Goal: Task Accomplishment & Management: Complete application form

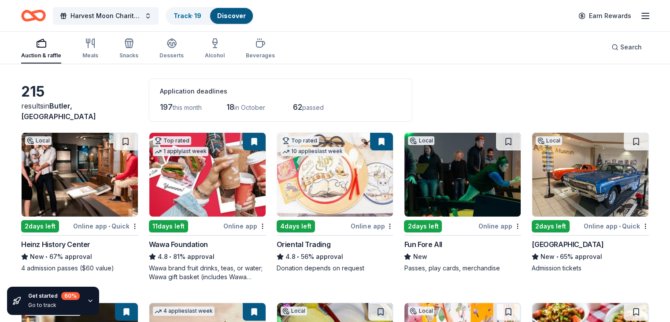
scroll to position [44, 0]
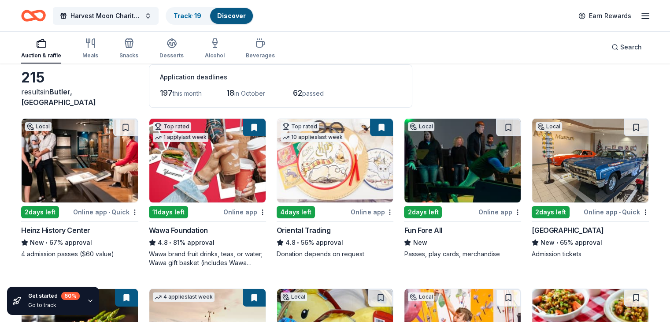
click at [88, 183] on img at bounding box center [80, 160] width 116 height 84
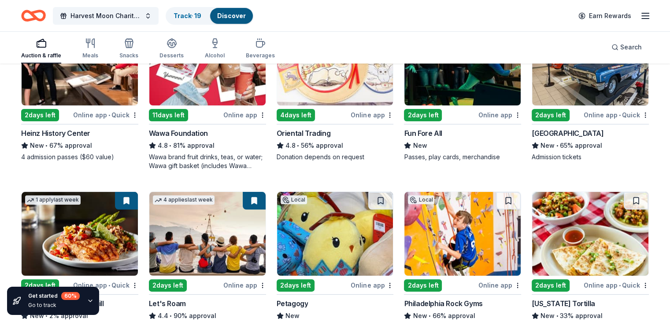
scroll to position [220, 0]
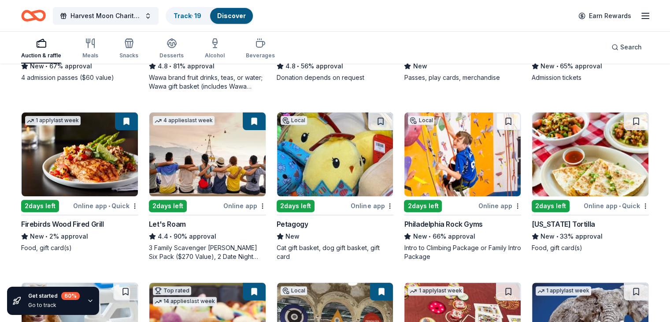
click at [213, 171] on img at bounding box center [207, 154] width 116 height 84
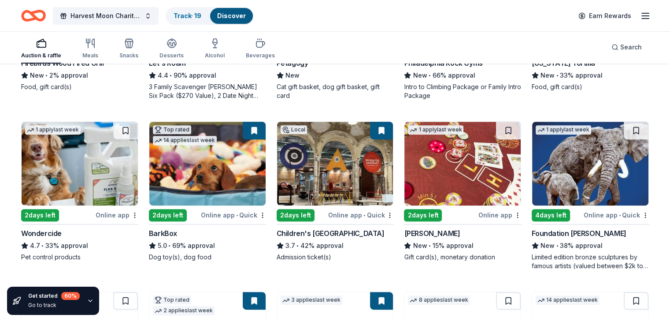
scroll to position [396, 0]
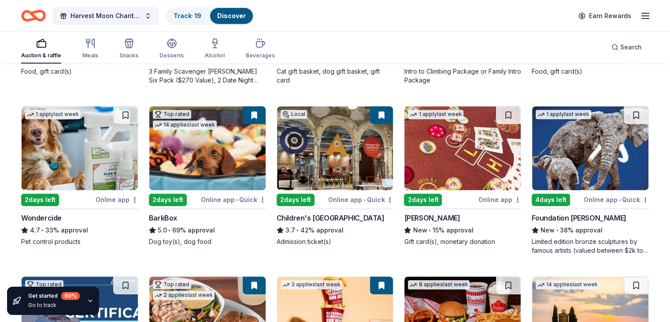
click at [206, 151] on img at bounding box center [207, 148] width 116 height 84
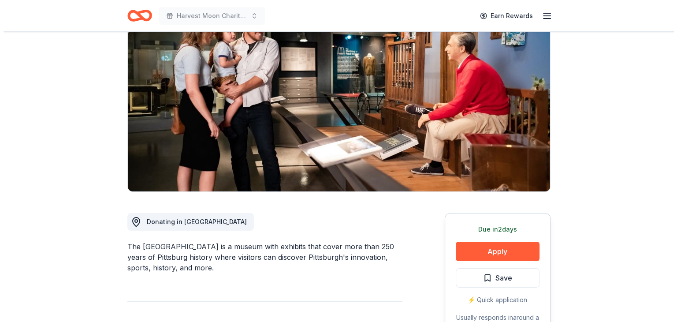
scroll to position [88, 0]
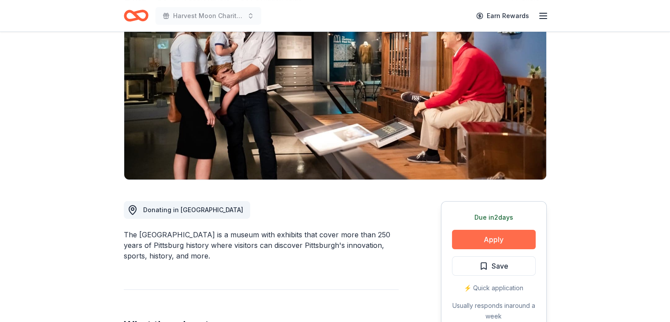
click at [466, 231] on button "Apply" at bounding box center [494, 238] width 84 height 19
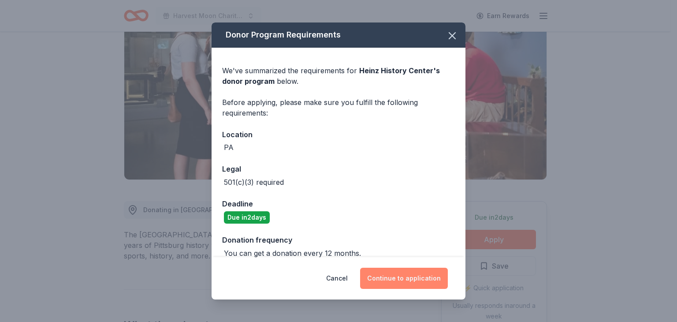
click at [418, 281] on button "Continue to application" at bounding box center [404, 277] width 88 height 21
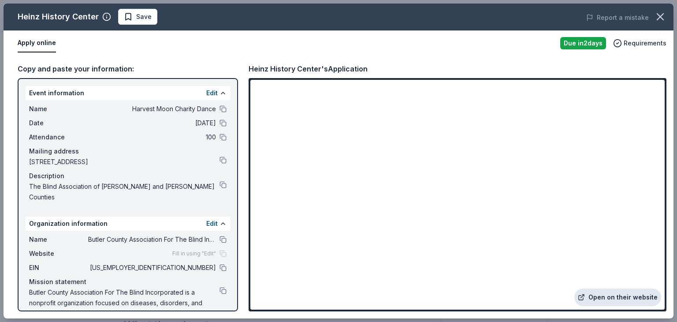
click at [589, 296] on link "Open on their website" at bounding box center [617, 297] width 87 height 18
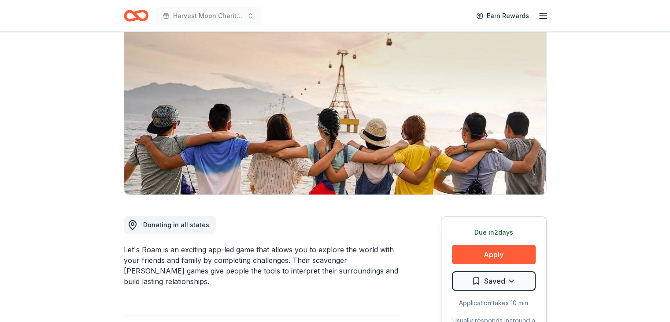
scroll to position [88, 0]
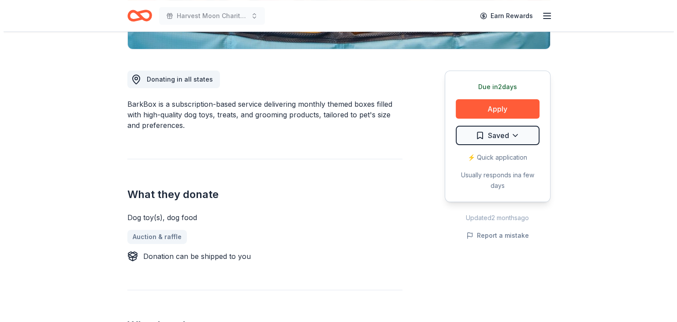
scroll to position [220, 0]
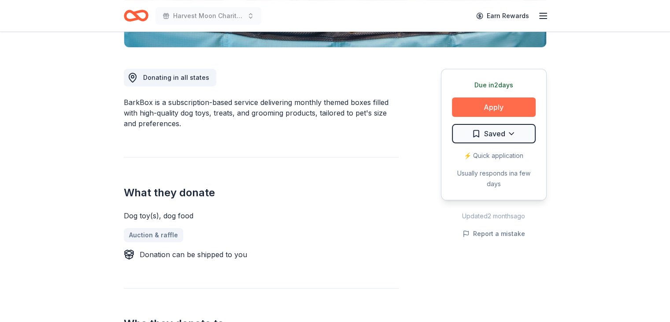
click at [488, 106] on button "Apply" at bounding box center [494, 106] width 84 height 19
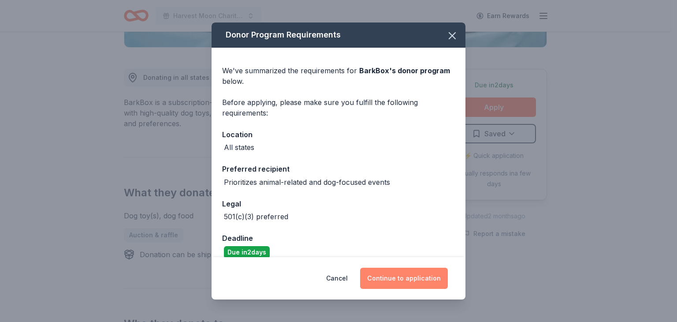
click at [388, 277] on button "Continue to application" at bounding box center [404, 277] width 88 height 21
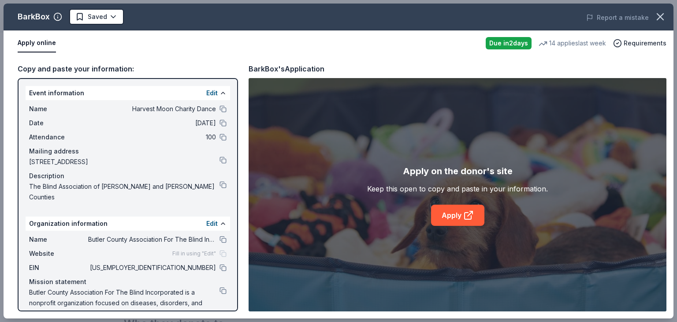
click at [440, 203] on div "Apply on the donor's site Keep this open to copy and paste in your information.…" at bounding box center [457, 195] width 181 height 62
click at [440, 209] on link "Apply" at bounding box center [457, 214] width 53 height 21
click at [459, 211] on link "Apply" at bounding box center [457, 214] width 53 height 21
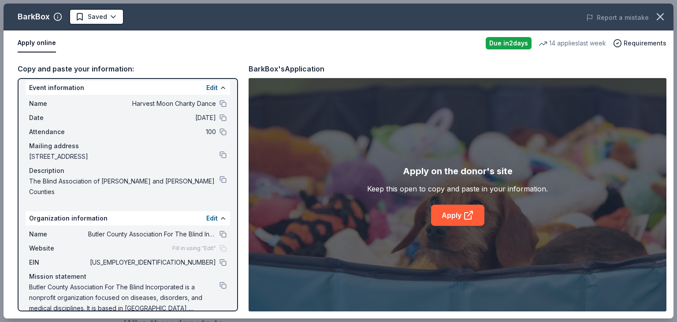
scroll to position [8, 0]
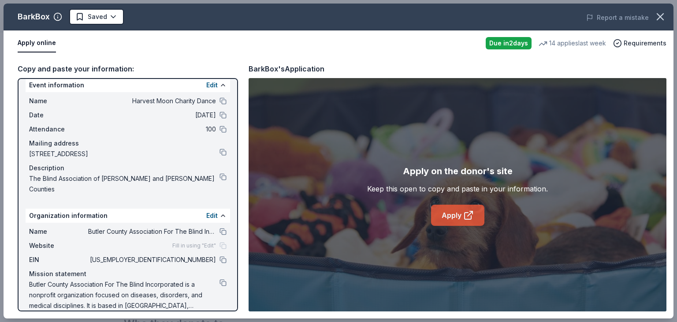
click at [460, 215] on link "Apply" at bounding box center [457, 214] width 53 height 21
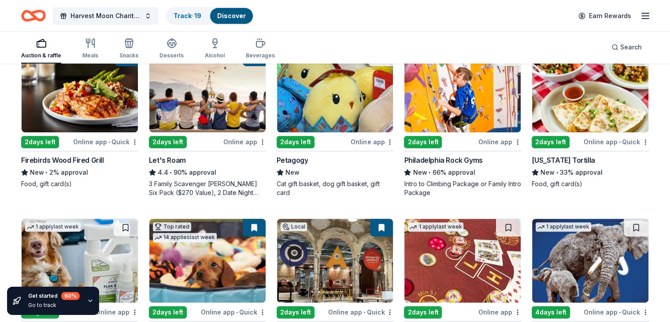
scroll to position [460, 0]
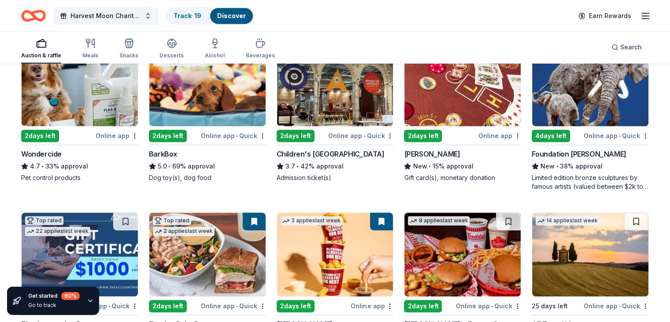
click at [359, 111] on img at bounding box center [335, 84] width 116 height 84
click at [604, 101] on img at bounding box center [590, 84] width 116 height 84
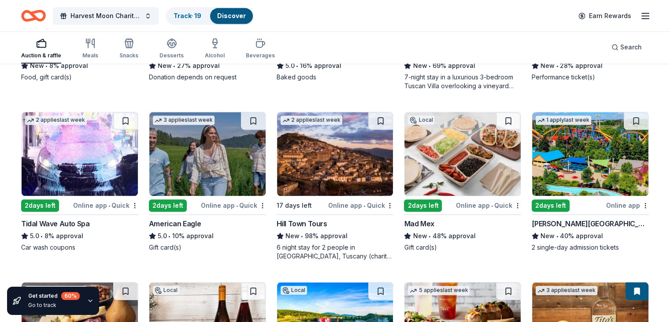
scroll to position [1033, 0]
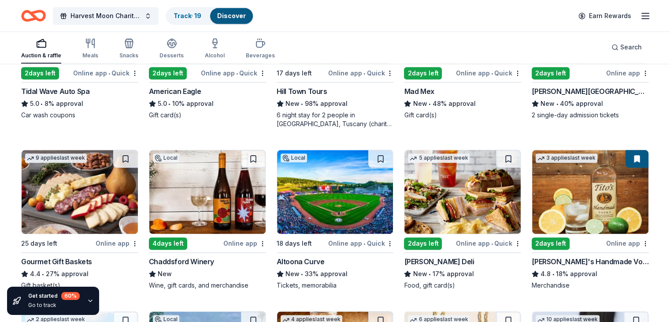
click at [220, 189] on img at bounding box center [207, 192] width 116 height 84
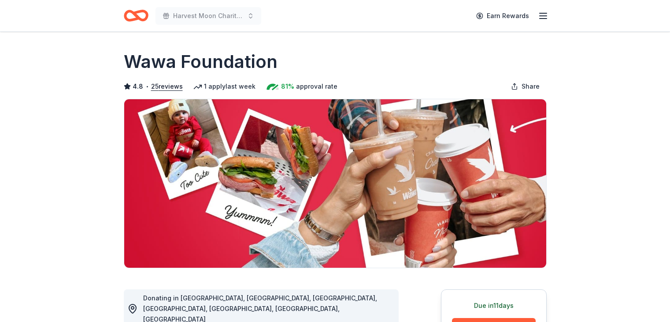
scroll to position [132, 0]
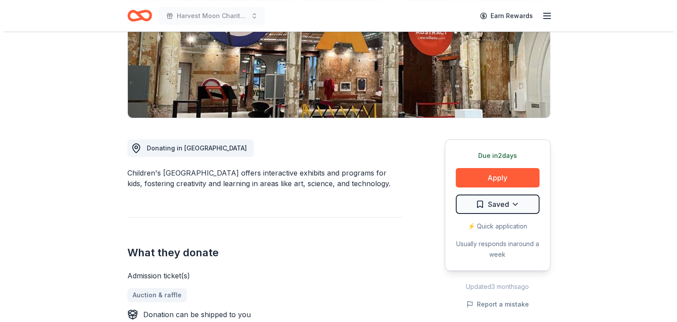
scroll to position [220, 0]
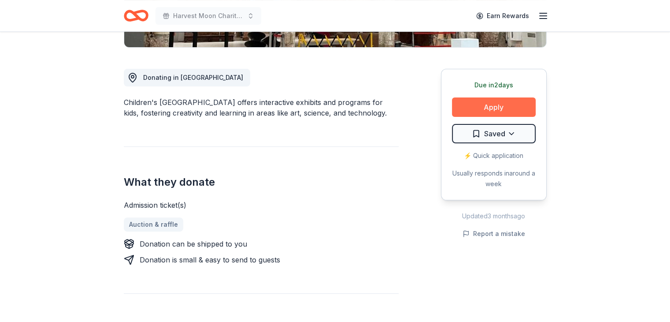
click at [482, 108] on button "Apply" at bounding box center [494, 106] width 84 height 19
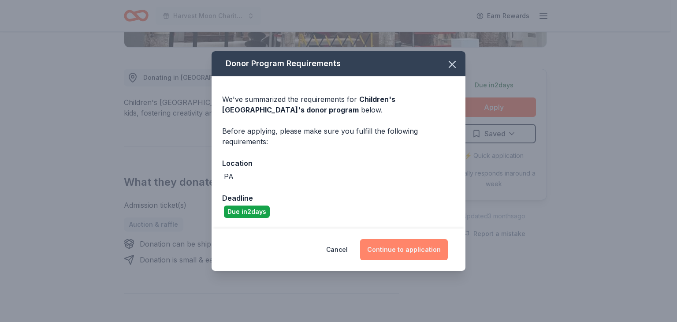
click at [430, 251] on button "Continue to application" at bounding box center [404, 249] width 88 height 21
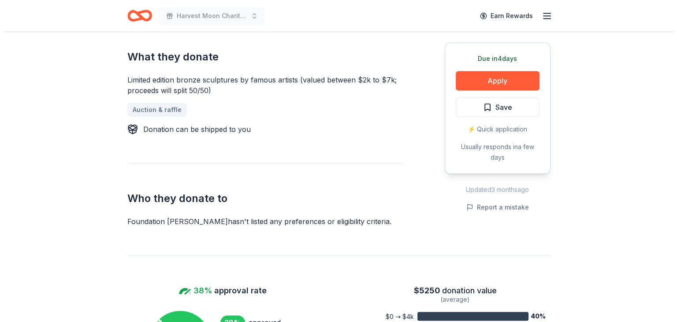
scroll to position [264, 0]
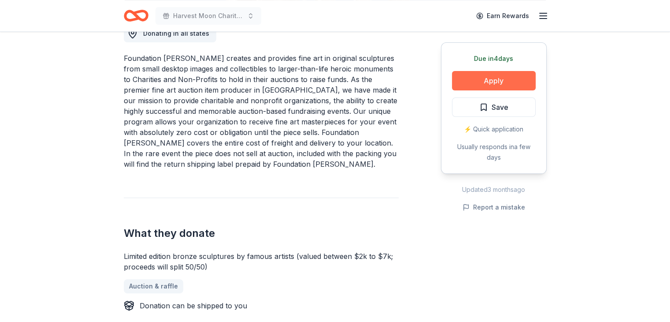
click at [493, 83] on button "Apply" at bounding box center [494, 80] width 84 height 19
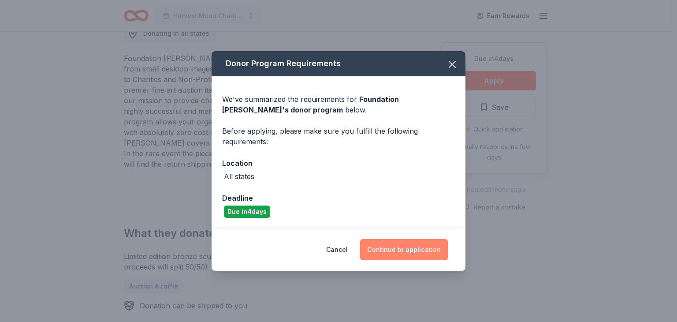
click at [422, 250] on button "Continue to application" at bounding box center [404, 249] width 88 height 21
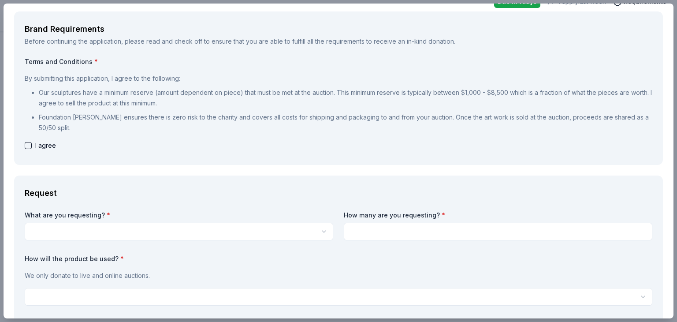
scroll to position [0, 0]
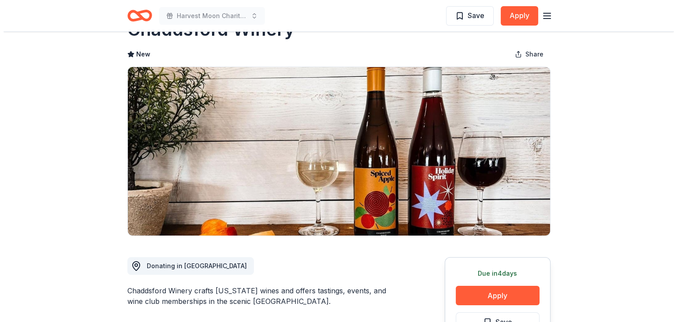
scroll to position [132, 0]
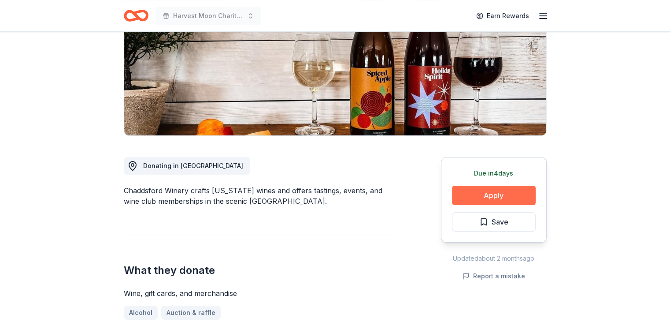
click at [495, 192] on button "Apply" at bounding box center [494, 194] width 84 height 19
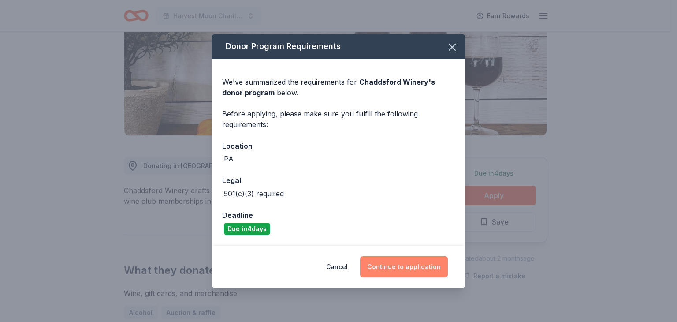
click at [382, 266] on button "Continue to application" at bounding box center [404, 266] width 88 height 21
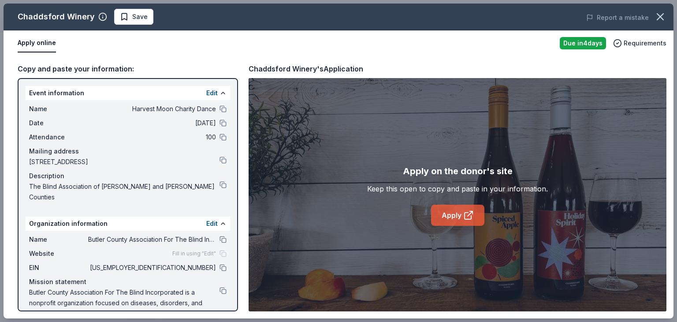
click at [469, 208] on link "Apply" at bounding box center [457, 214] width 53 height 21
